Goal: Information Seeking & Learning: Learn about a topic

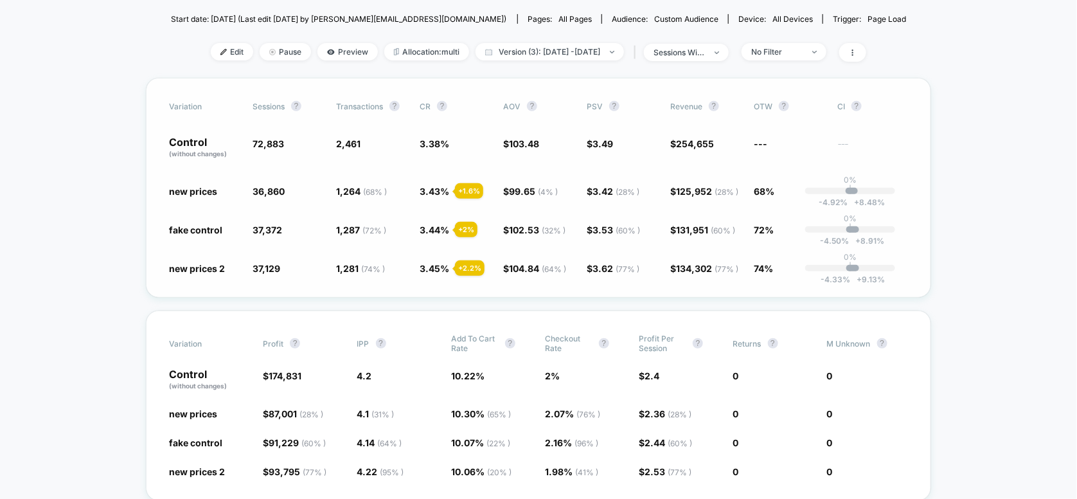
scroll to position [85, 0]
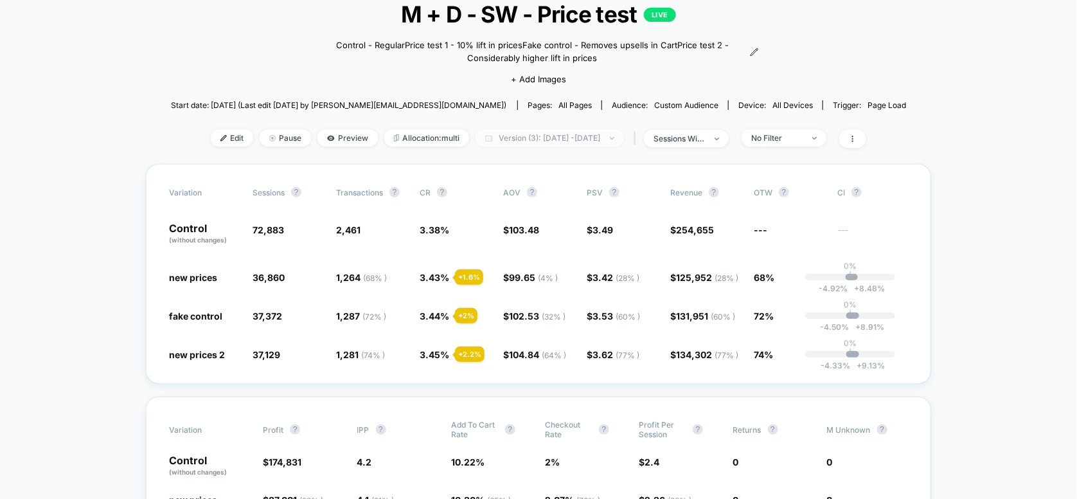
click at [559, 142] on span "Version (3): [DATE] - [DATE]" at bounding box center [550, 137] width 148 height 17
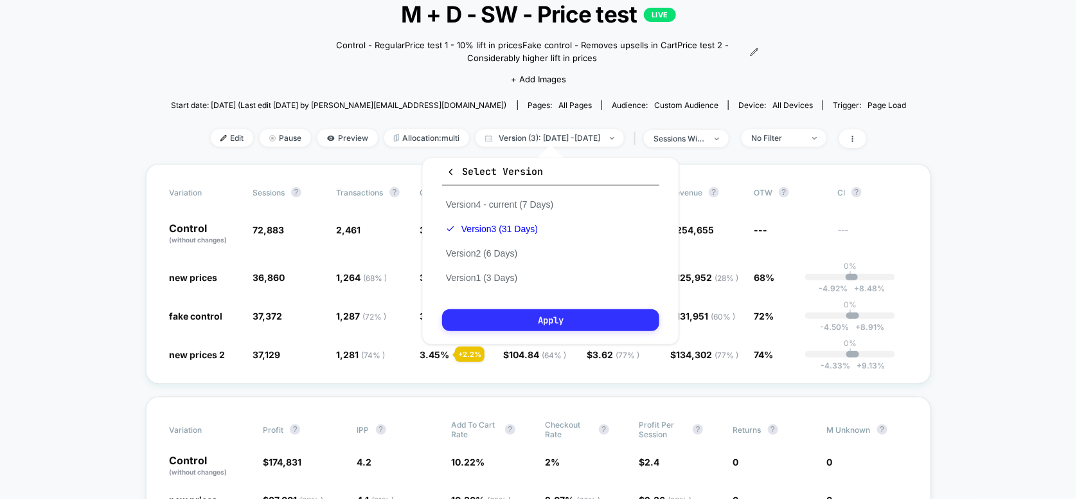
click at [595, 323] on button "Apply" at bounding box center [550, 320] width 217 height 22
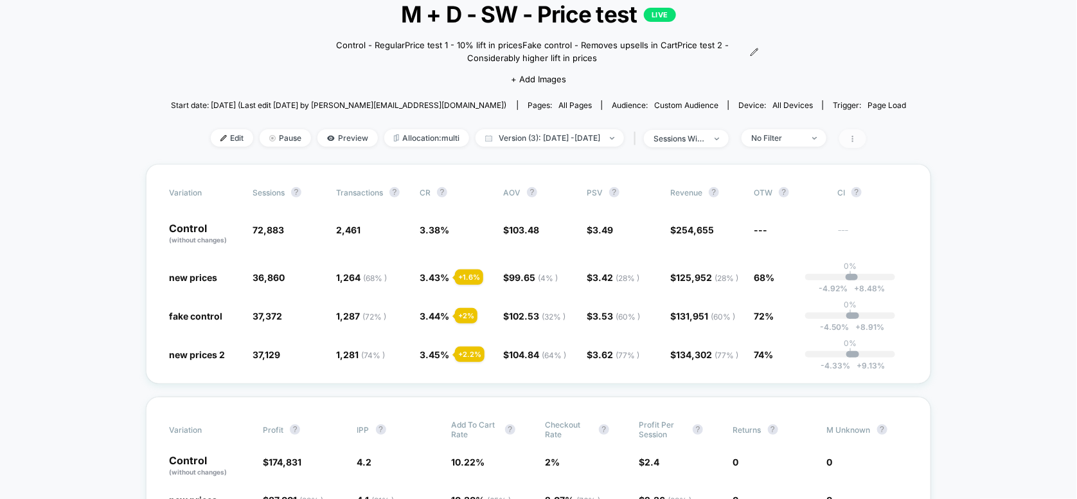
click at [866, 143] on span at bounding box center [852, 138] width 27 height 19
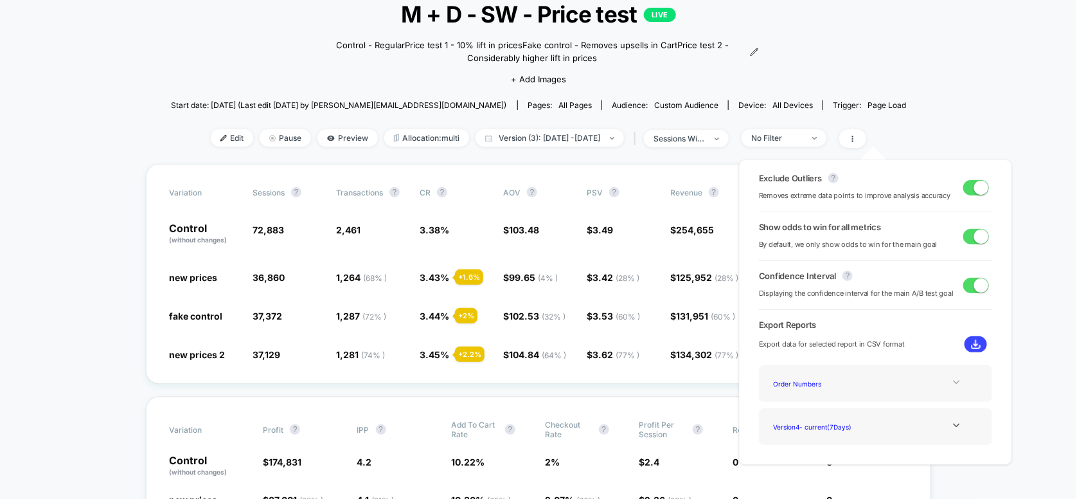
click at [952, 380] on icon at bounding box center [957, 382] width 10 height 10
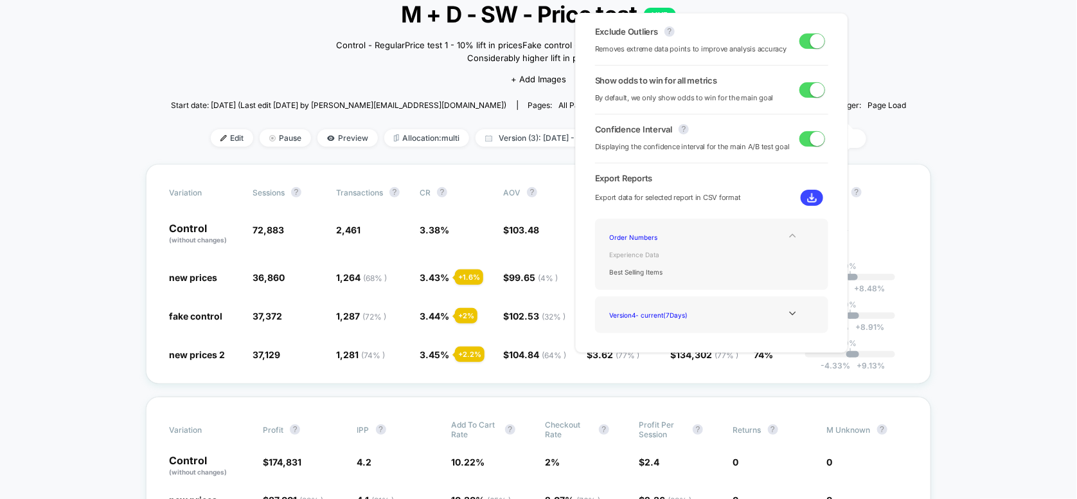
click at [645, 255] on div "Experience Data" at bounding box center [656, 254] width 103 height 17
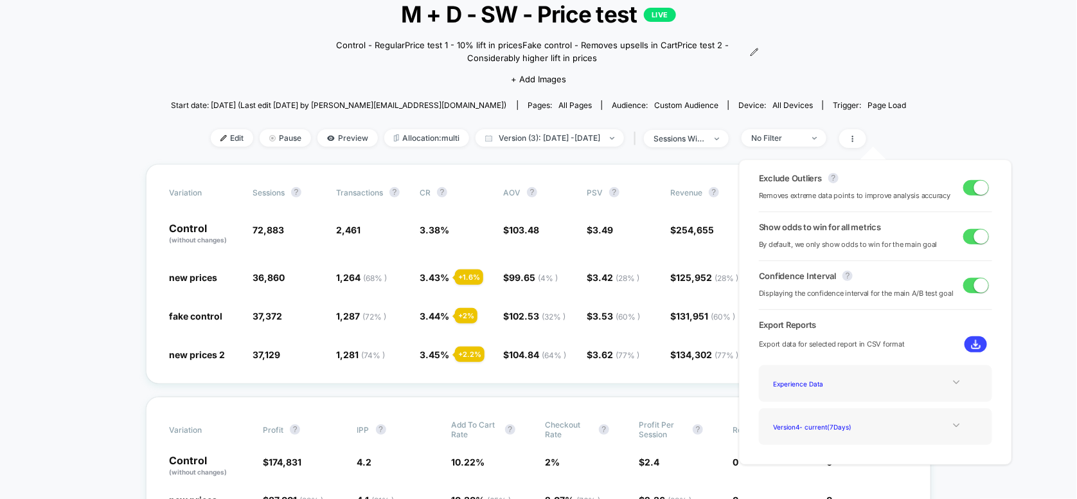
click at [956, 421] on icon at bounding box center [957, 425] width 10 height 10
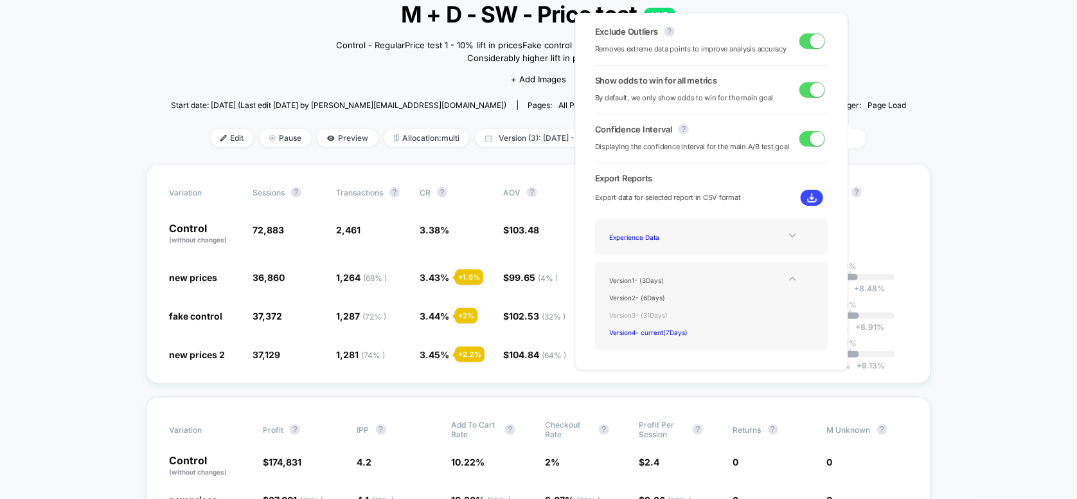
click at [672, 314] on div "Version 3 - ( 31 Days)" at bounding box center [656, 314] width 103 height 17
click at [638, 314] on div "Version 3 - ( 31 Days)" at bounding box center [656, 314] width 103 height 17
click at [809, 204] on button at bounding box center [812, 198] width 22 height 16
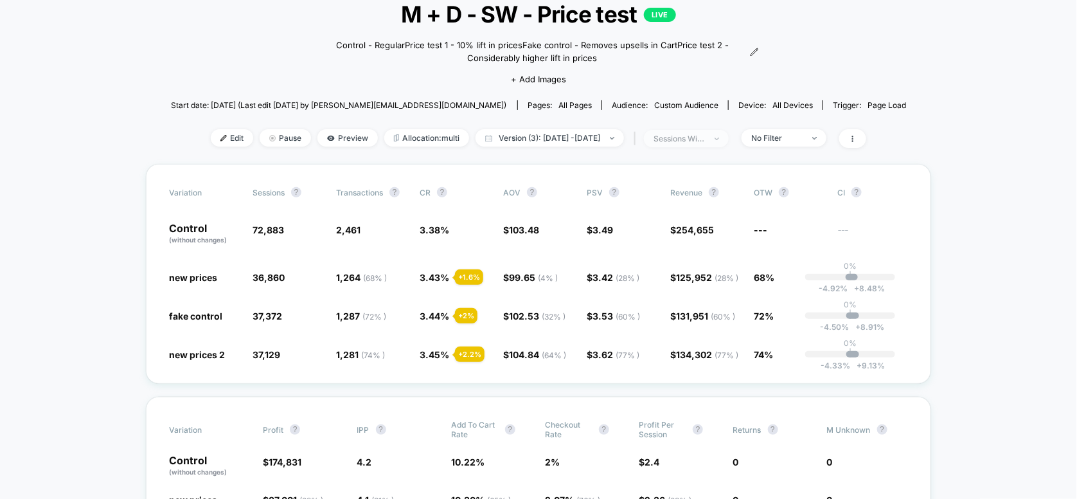
click at [705, 141] on div "sessions with impression" at bounding box center [679, 139] width 51 height 10
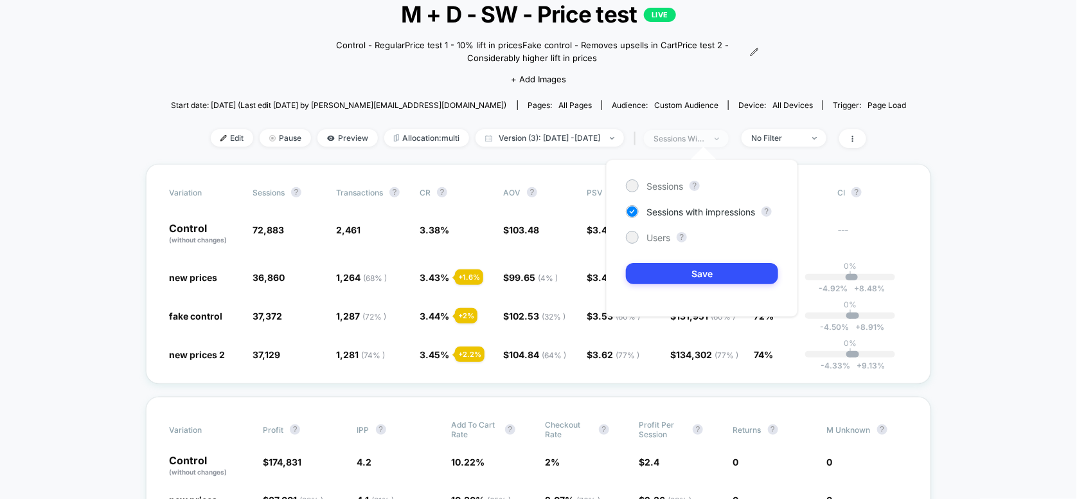
click at [705, 141] on div "sessions with impression" at bounding box center [679, 139] width 51 height 10
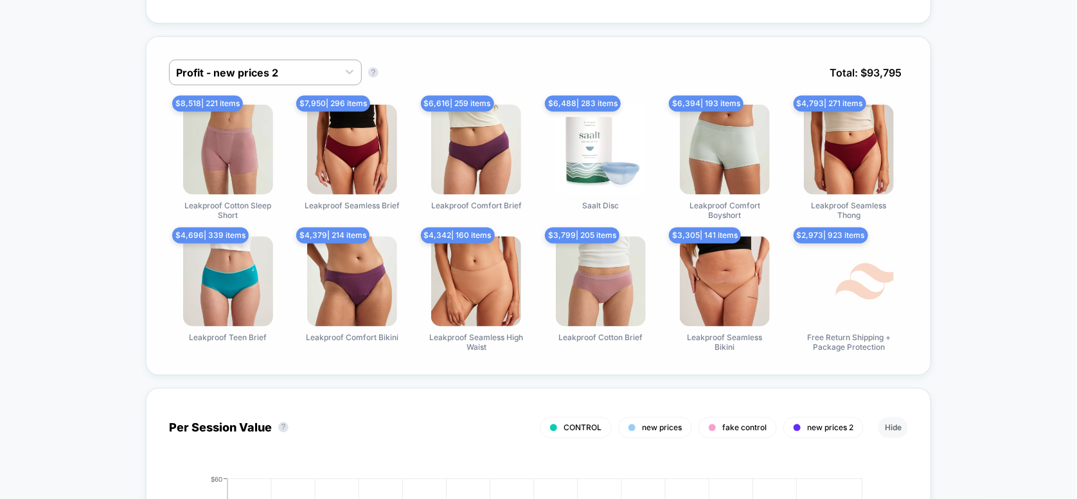
scroll to position [943, 0]
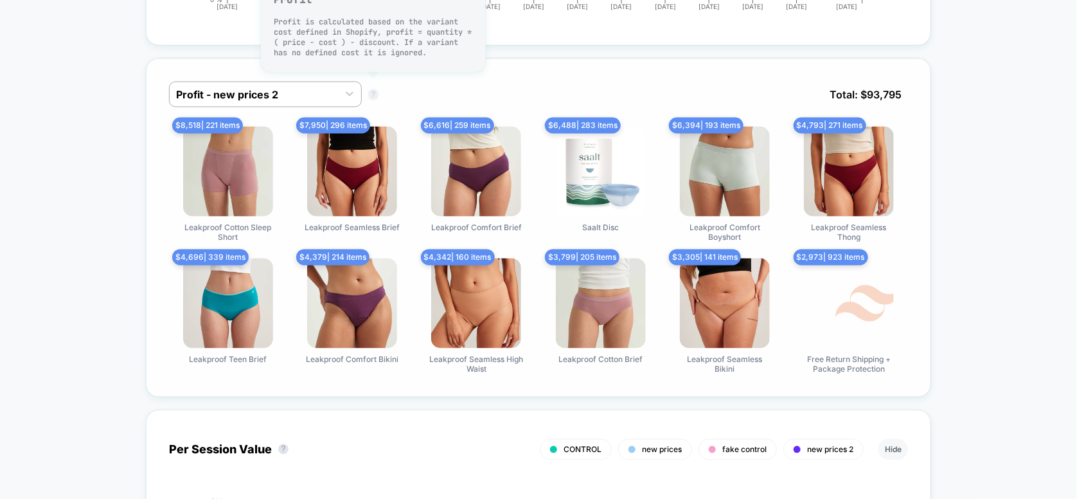
click at [371, 89] on button "?" at bounding box center [373, 94] width 10 height 10
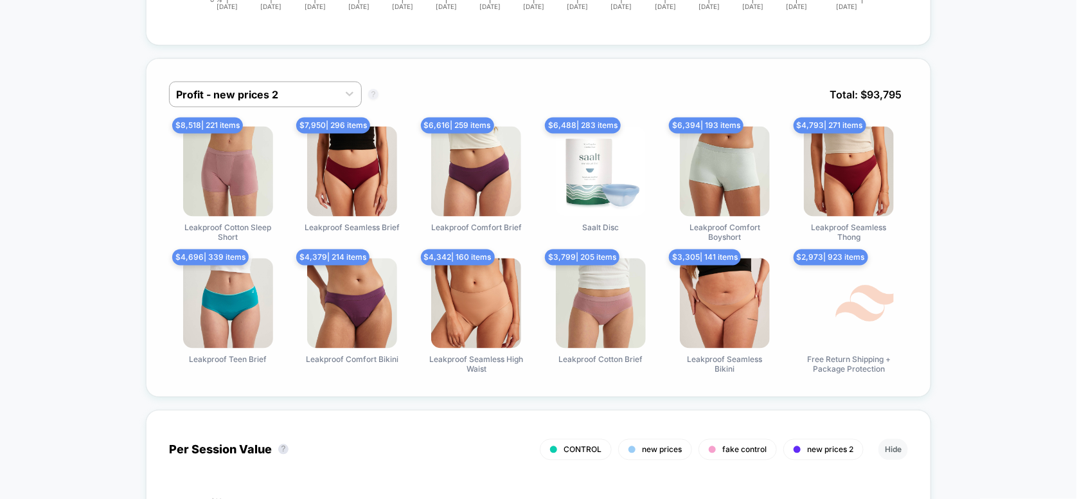
click at [371, 89] on button "?" at bounding box center [373, 94] width 10 height 10
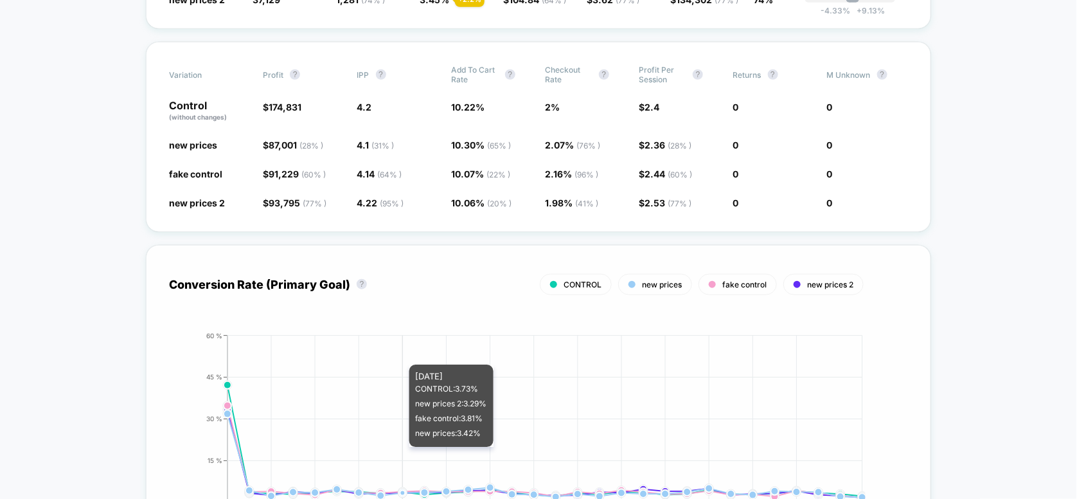
scroll to position [599, 0]
